Goal: Task Accomplishment & Management: Use online tool/utility

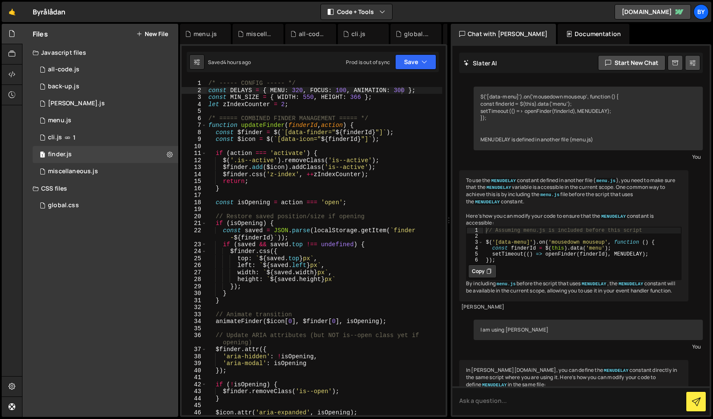
scroll to position [379, 0]
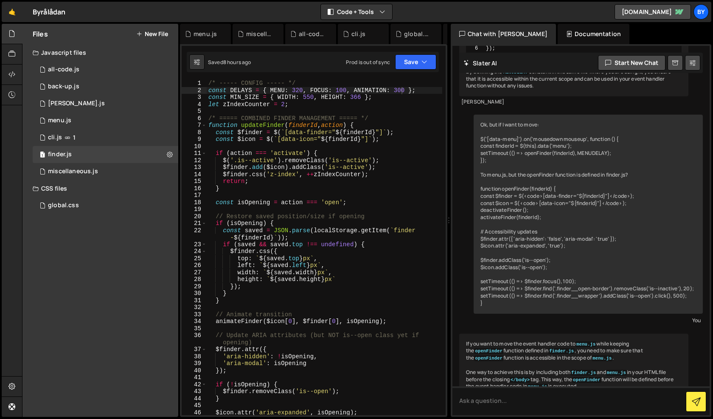
click at [341, 194] on div "/* ----- CONFIG ----- */ const DELAYS = { MENU : 320 , FOCUS : 100 , ANIMATION …" at bounding box center [324, 254] width 235 height 349
type textarea "});"
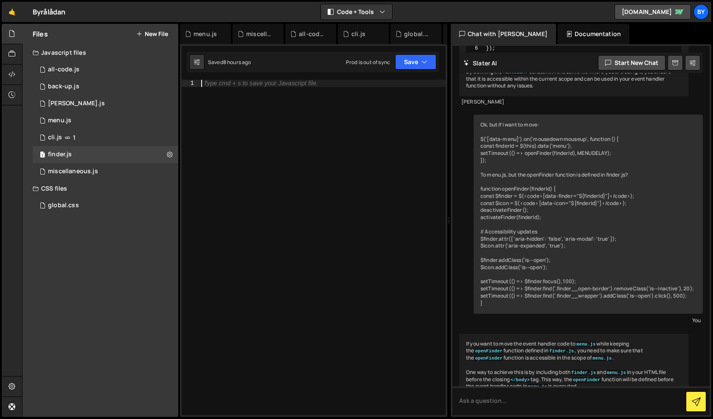
paste textarea "});"
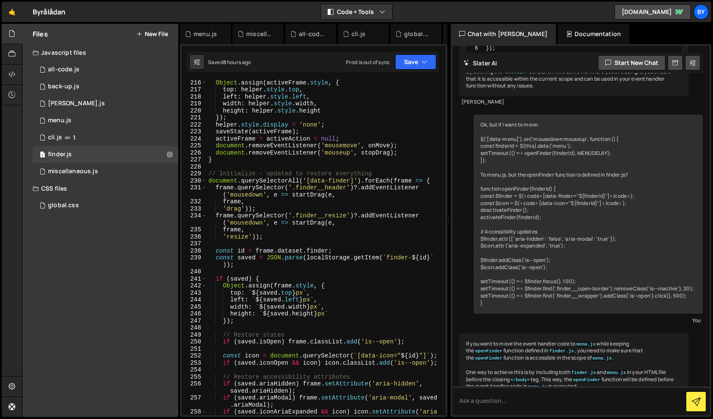
scroll to position [1715, 0]
type textarea "});"
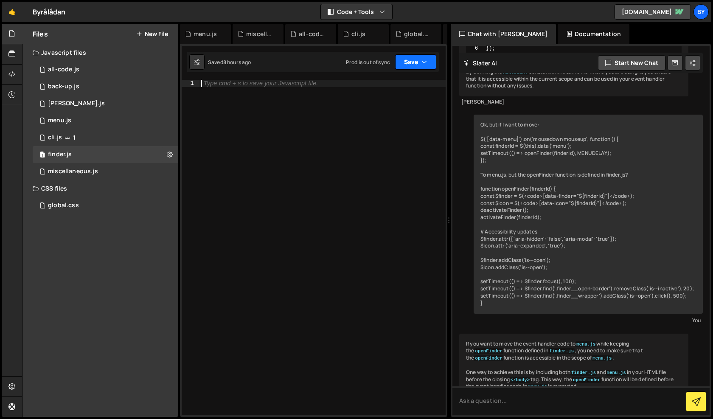
click at [395, 65] on button "Save" at bounding box center [415, 61] width 41 height 15
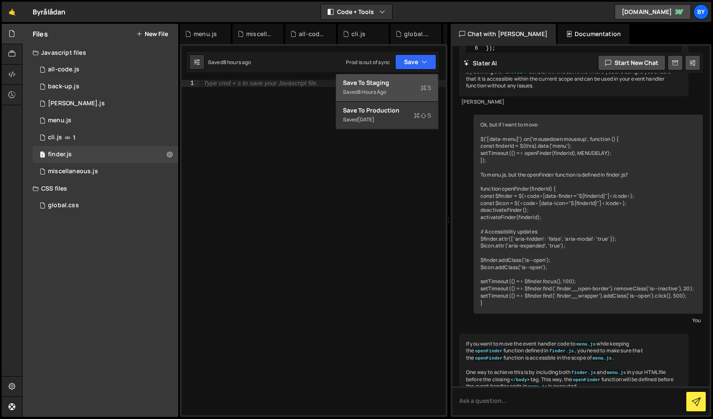
click at [394, 78] on button "Save to Staging S Saved 8 hours ago" at bounding box center [387, 88] width 102 height 28
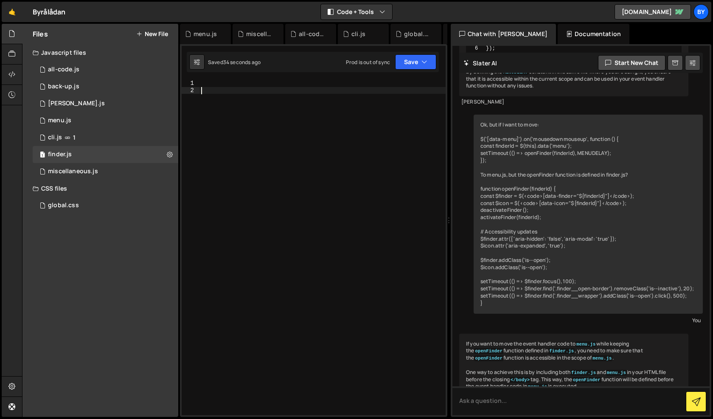
click at [386, 113] on div at bounding box center [322, 254] width 246 height 349
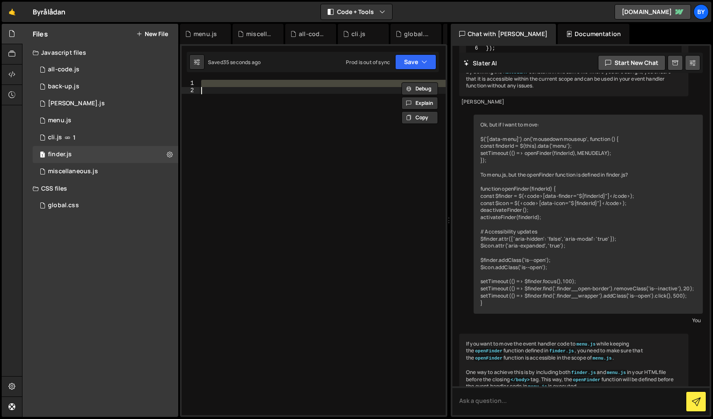
paste textarea
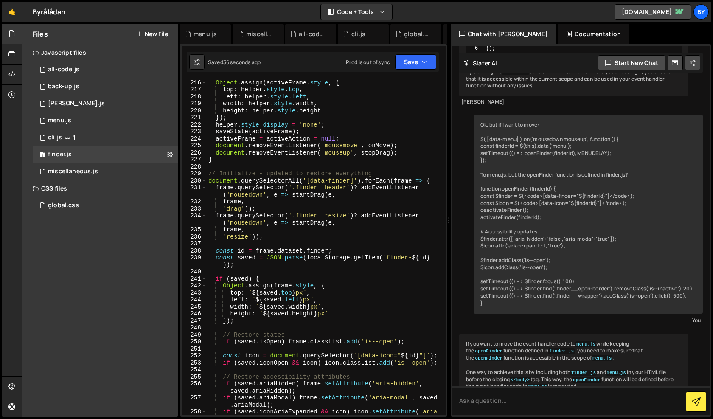
click at [413, 53] on div "Saved 36 seconds ago Prod is out of sync Upgrade to Edit Save Save to Staging S…" at bounding box center [313, 62] width 252 height 20
click at [410, 57] on button "Save" at bounding box center [415, 61] width 41 height 15
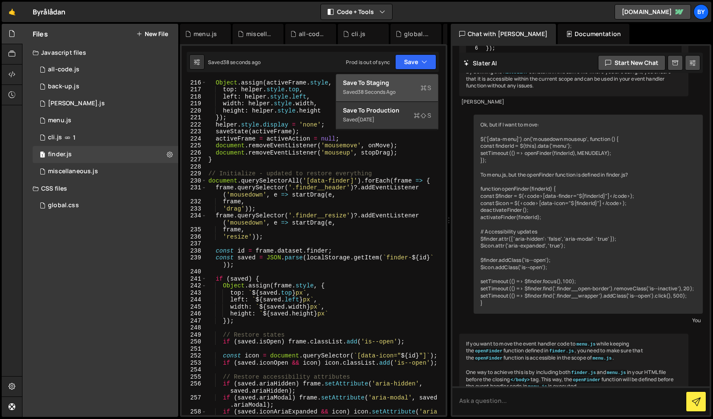
click at [404, 89] on div "Saved 38 seconds ago" at bounding box center [387, 92] width 88 height 10
